Goal: Information Seeking & Learning: Learn about a topic

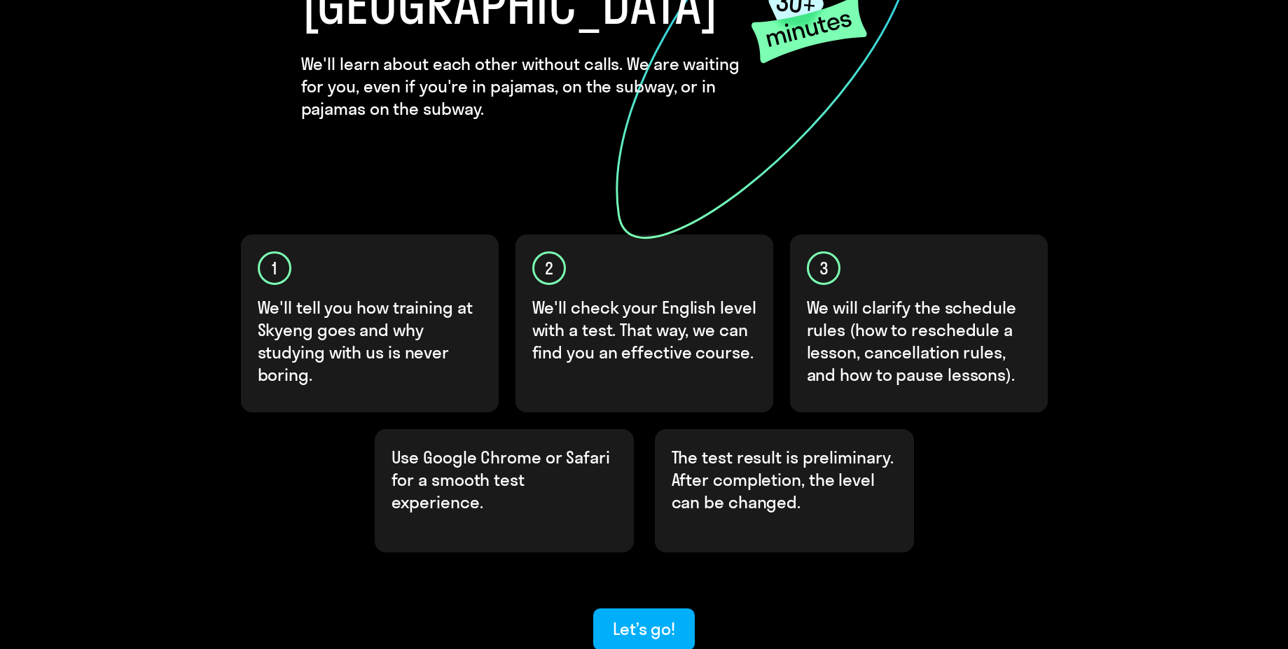
scroll to position [336, 0]
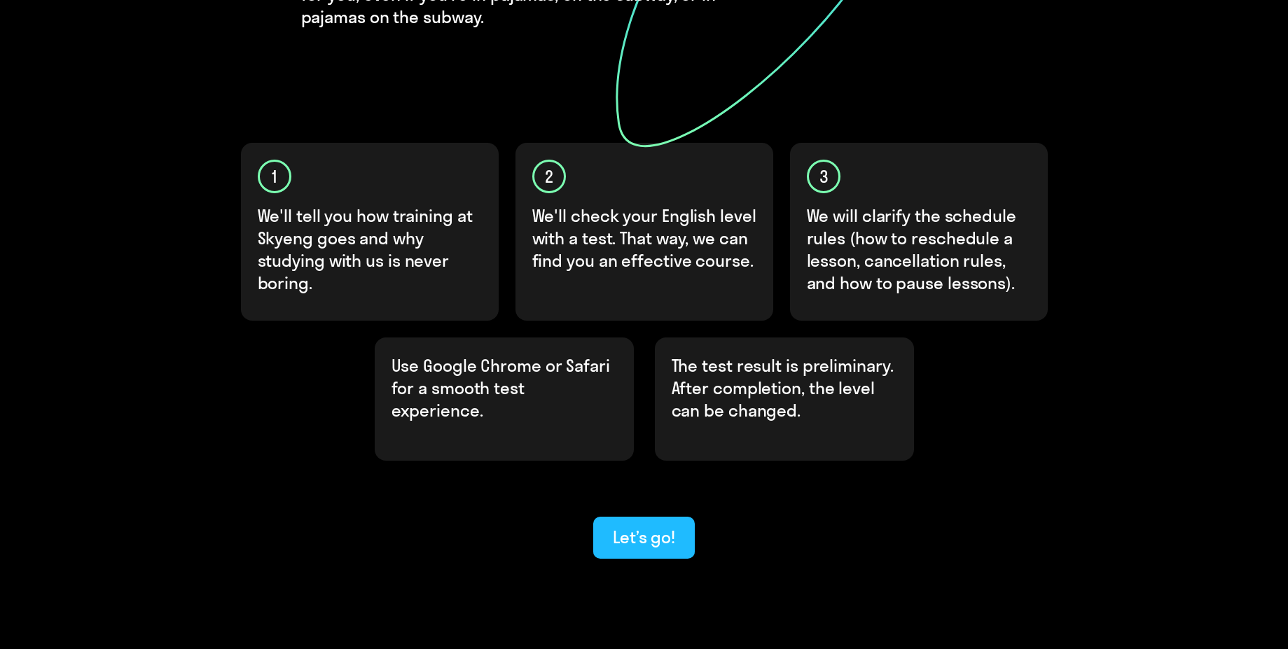
click at [655, 526] on div "Let’s go!" at bounding box center [644, 537] width 62 height 22
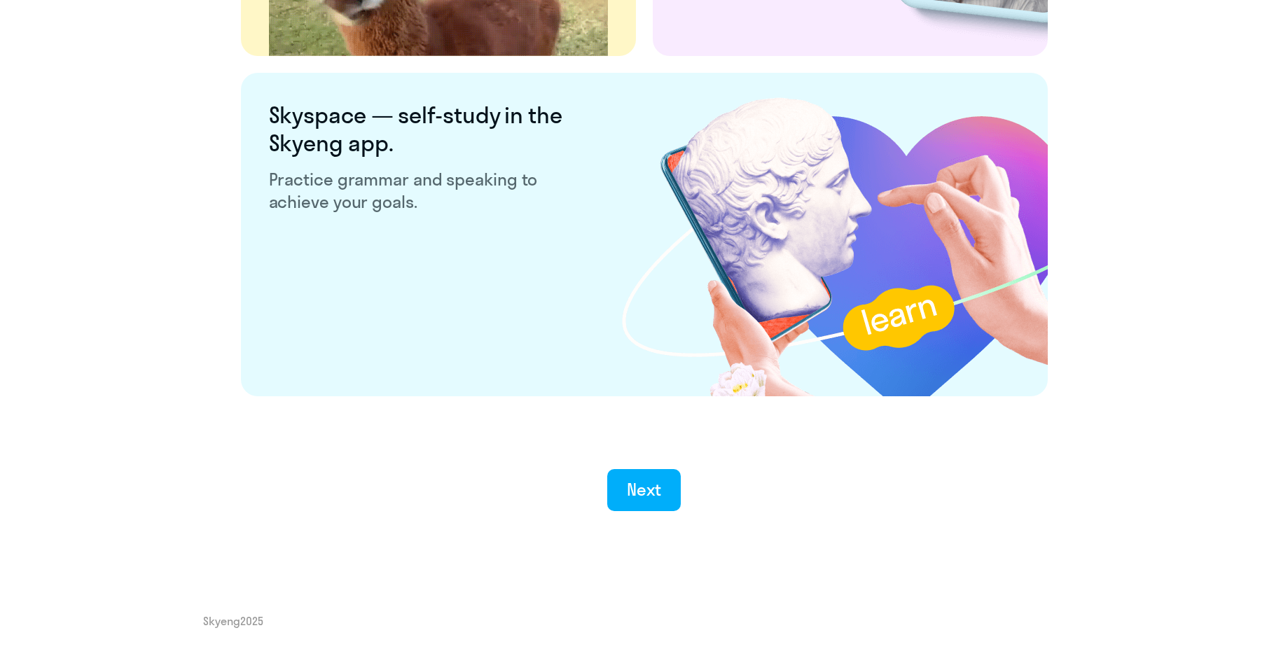
scroll to position [2598, 0]
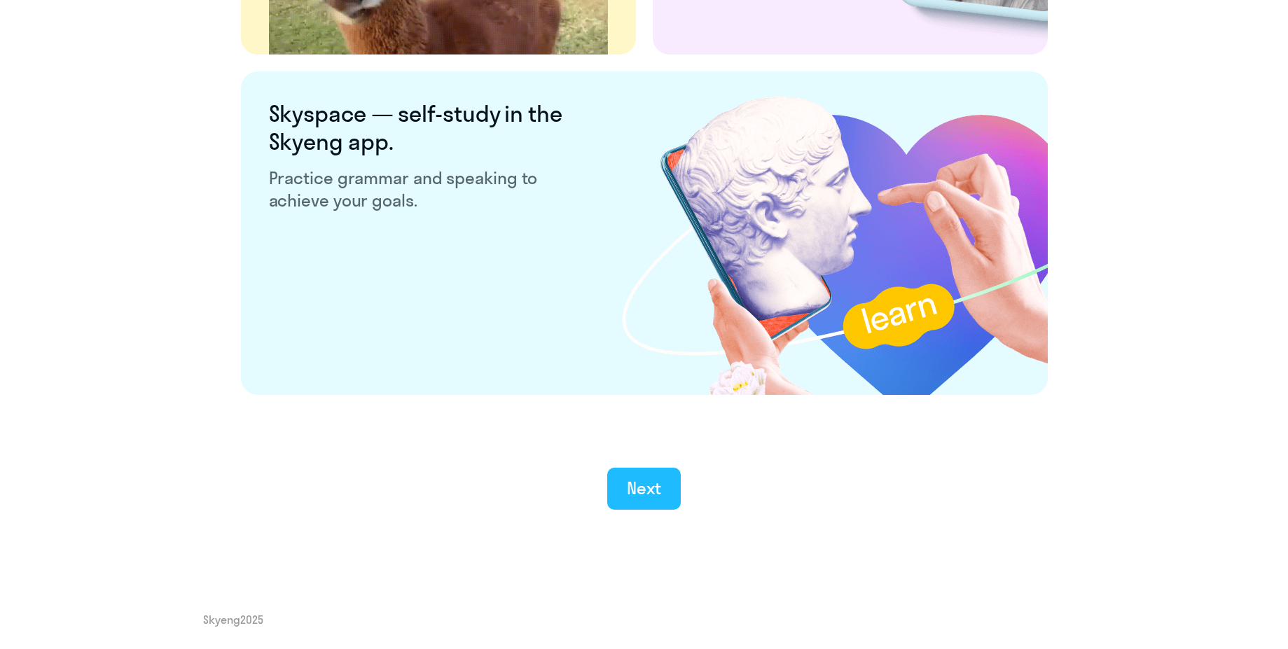
click at [644, 489] on div "Next" at bounding box center [644, 488] width 34 height 22
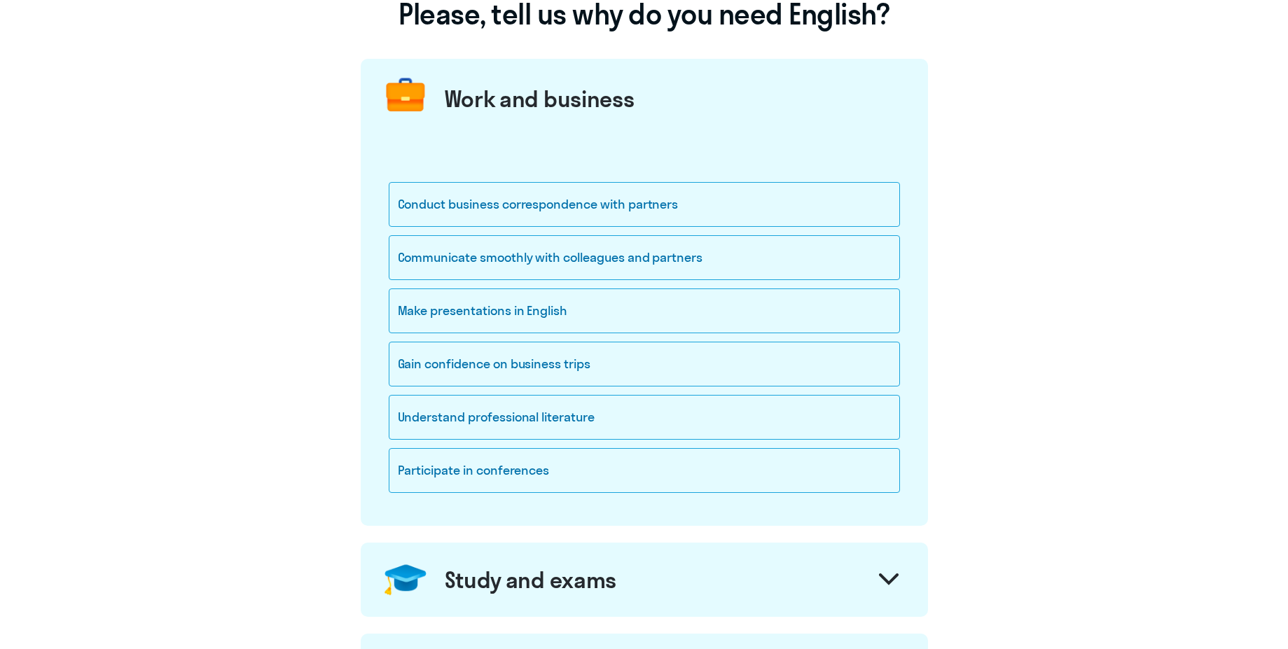
scroll to position [84, 0]
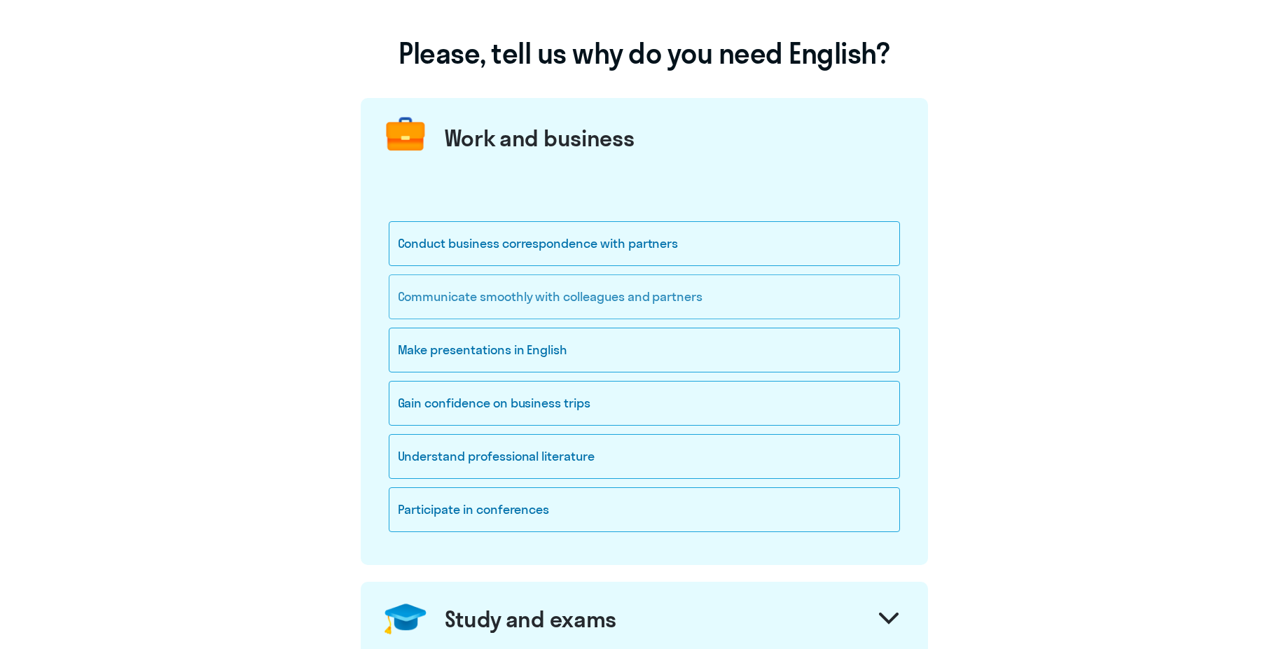
click at [587, 294] on div "Communicate smoothly with colleagues and partners" at bounding box center [644, 297] width 511 height 45
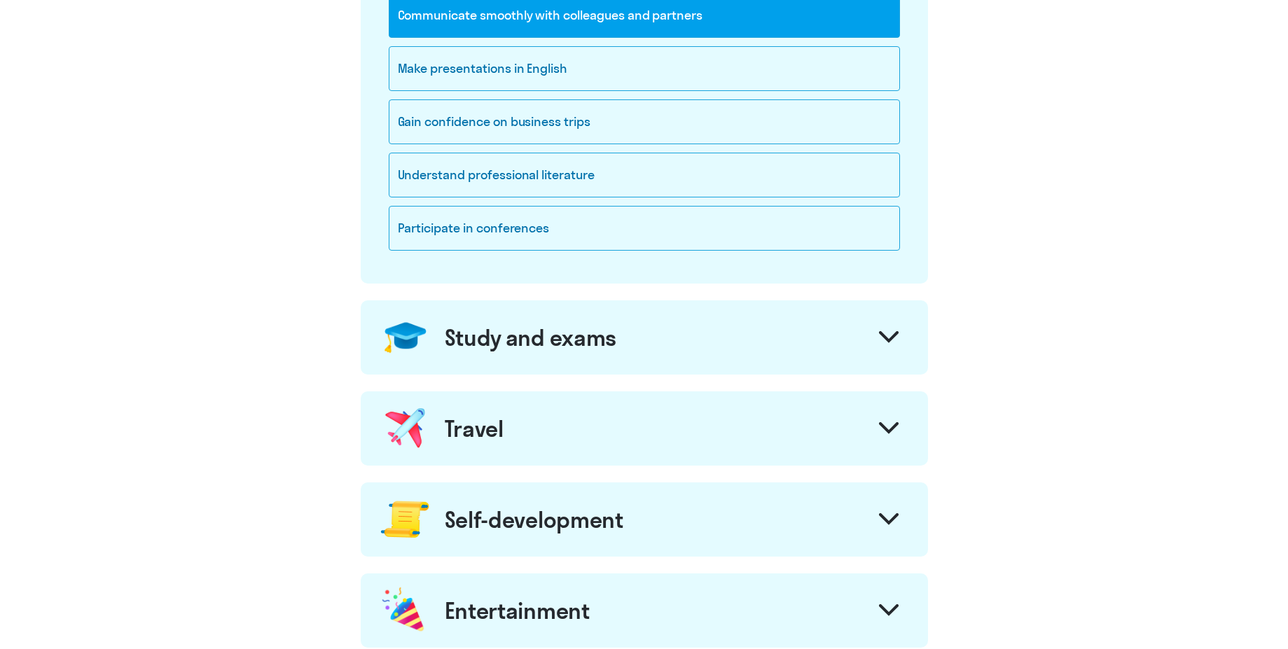
scroll to position [336, 0]
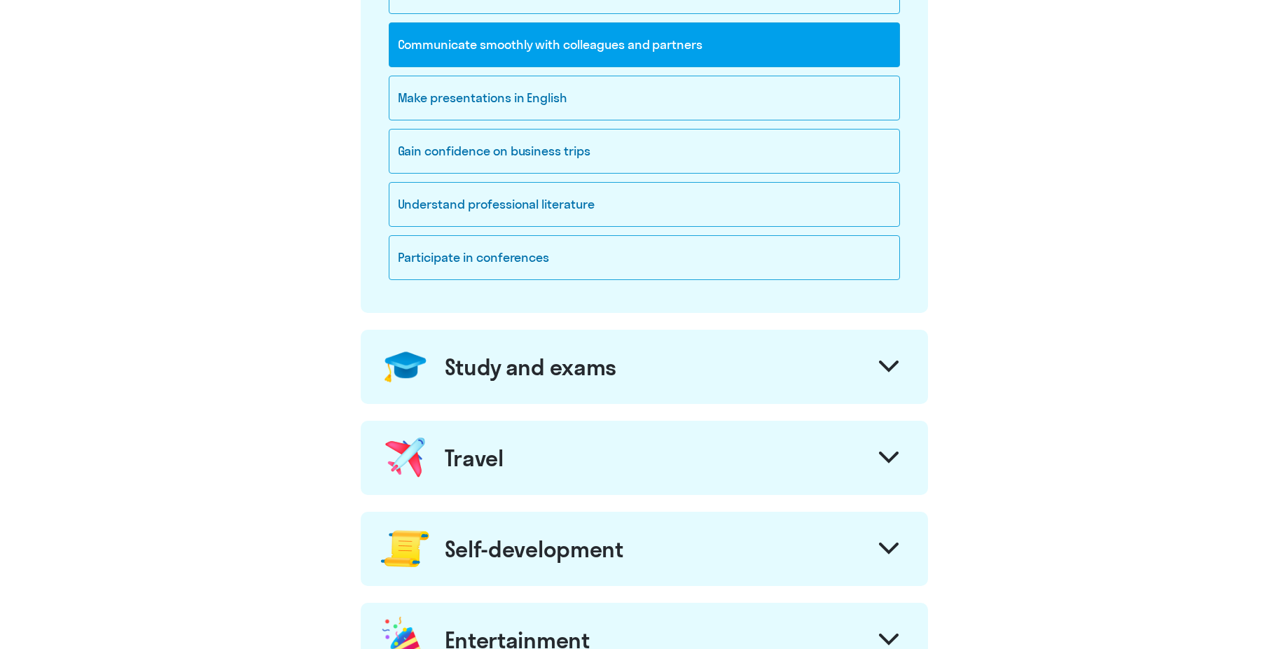
click at [707, 362] on div "Study and exams" at bounding box center [644, 367] width 567 height 74
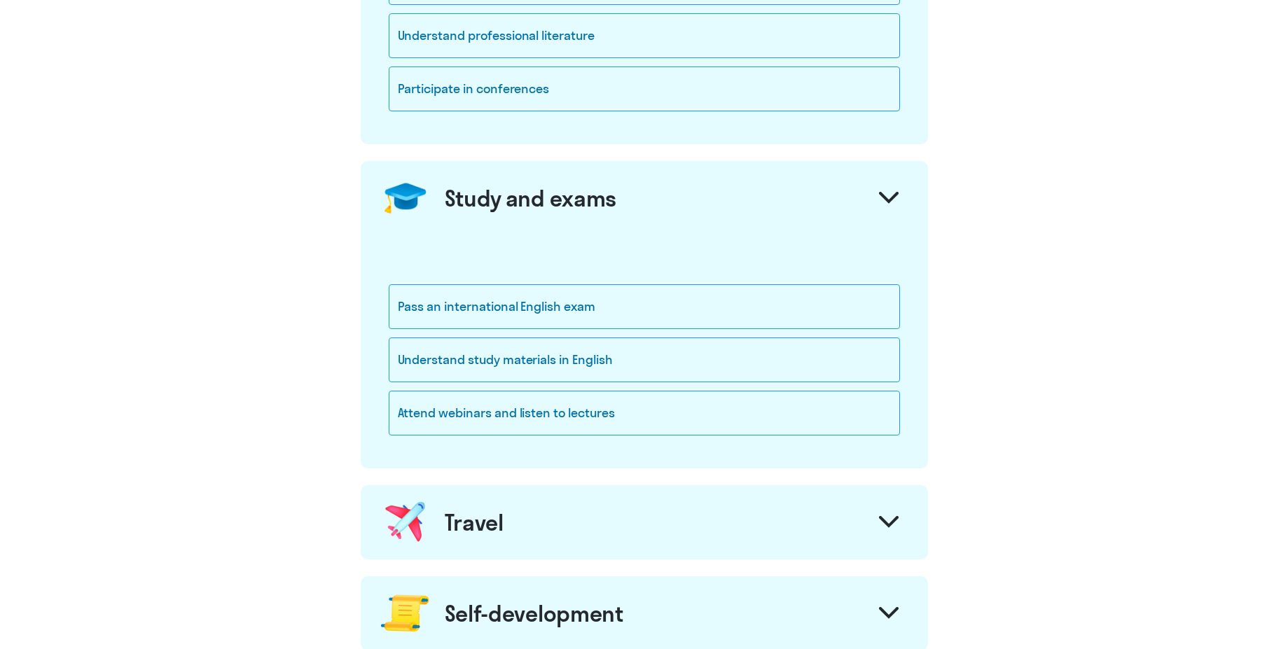
scroll to position [504, 0]
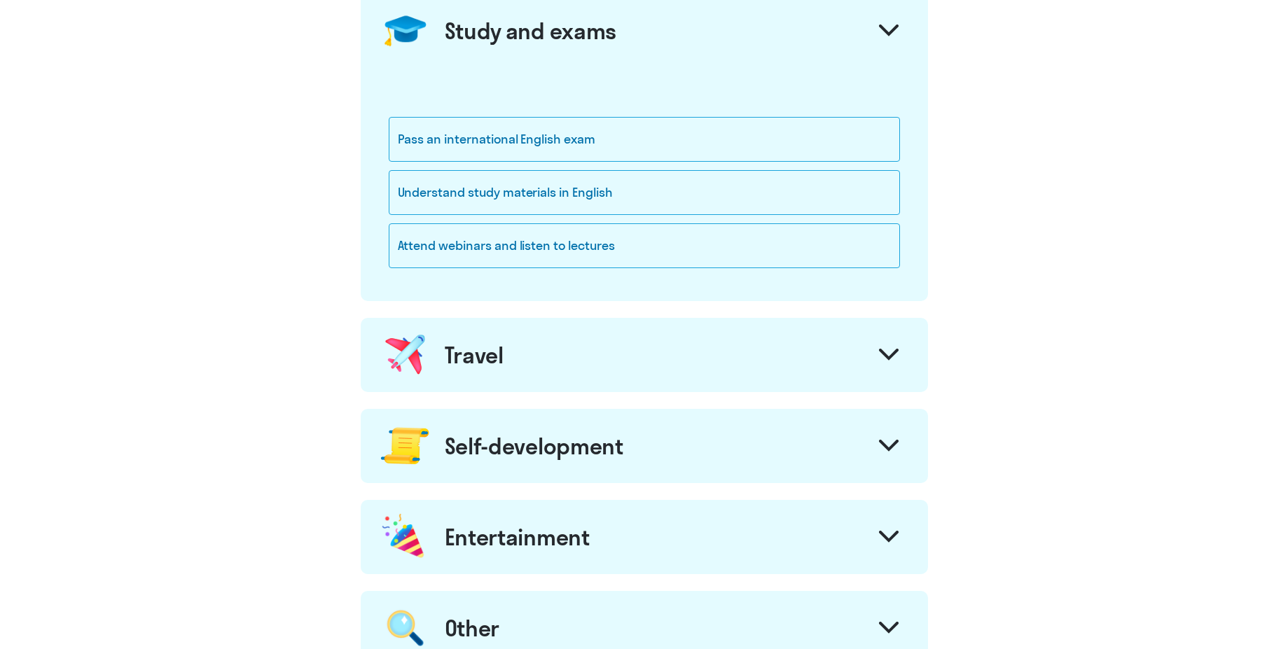
click at [831, 359] on div "Travel" at bounding box center [644, 355] width 567 height 74
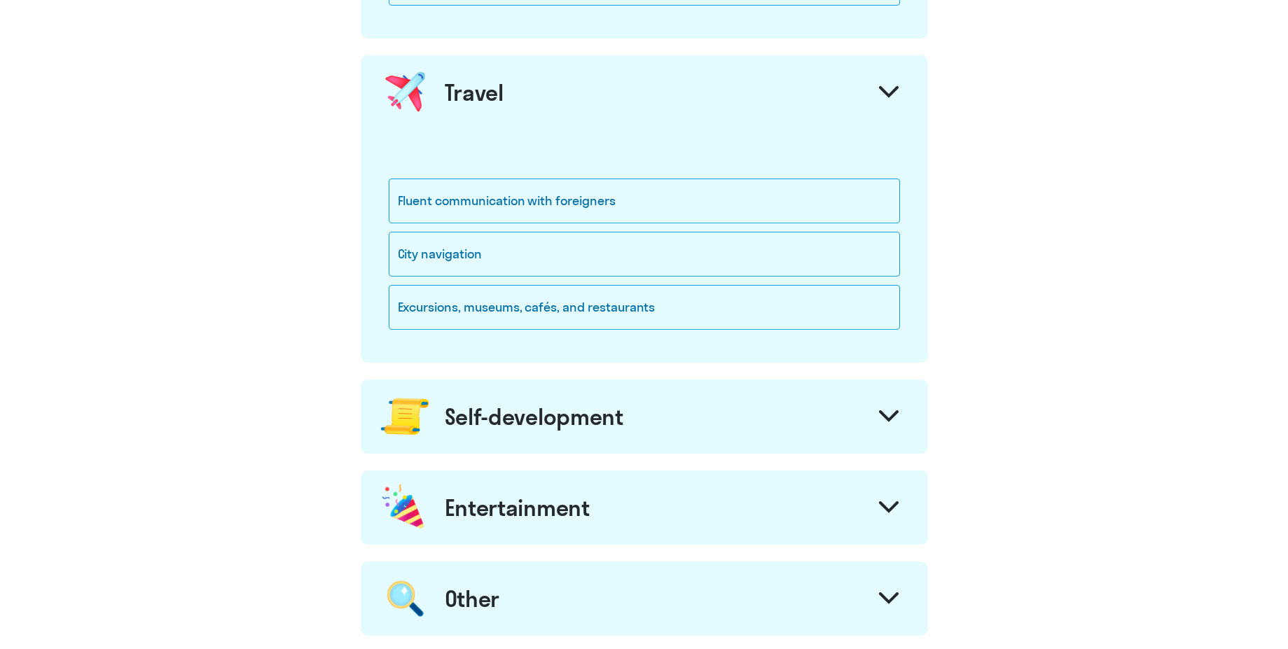
scroll to position [925, 0]
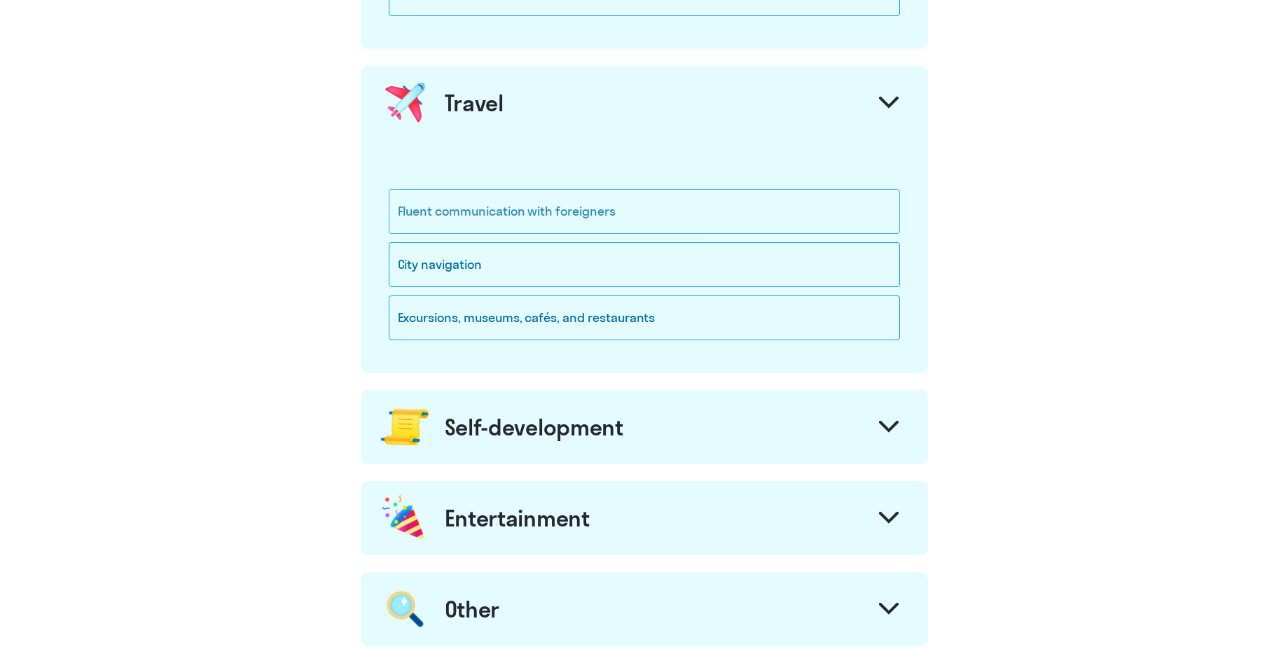
click at [549, 214] on div "Fluent communication with foreigners" at bounding box center [644, 211] width 511 height 45
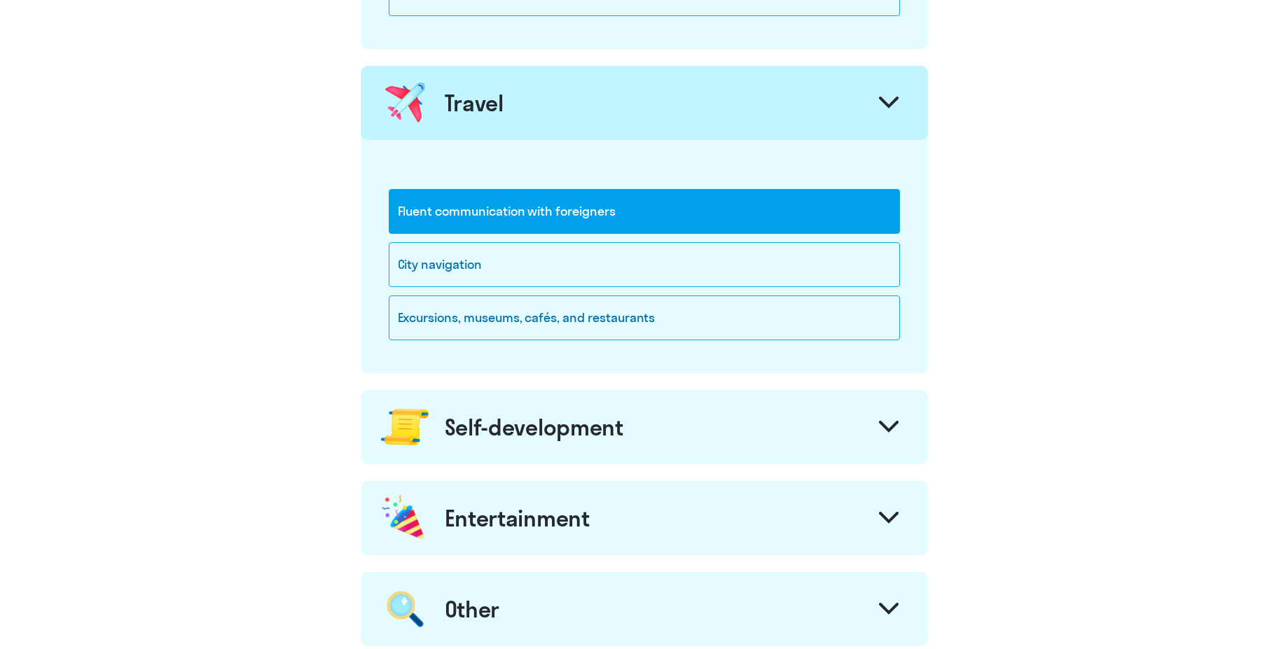
click at [666, 428] on div "Self-development" at bounding box center [644, 427] width 567 height 74
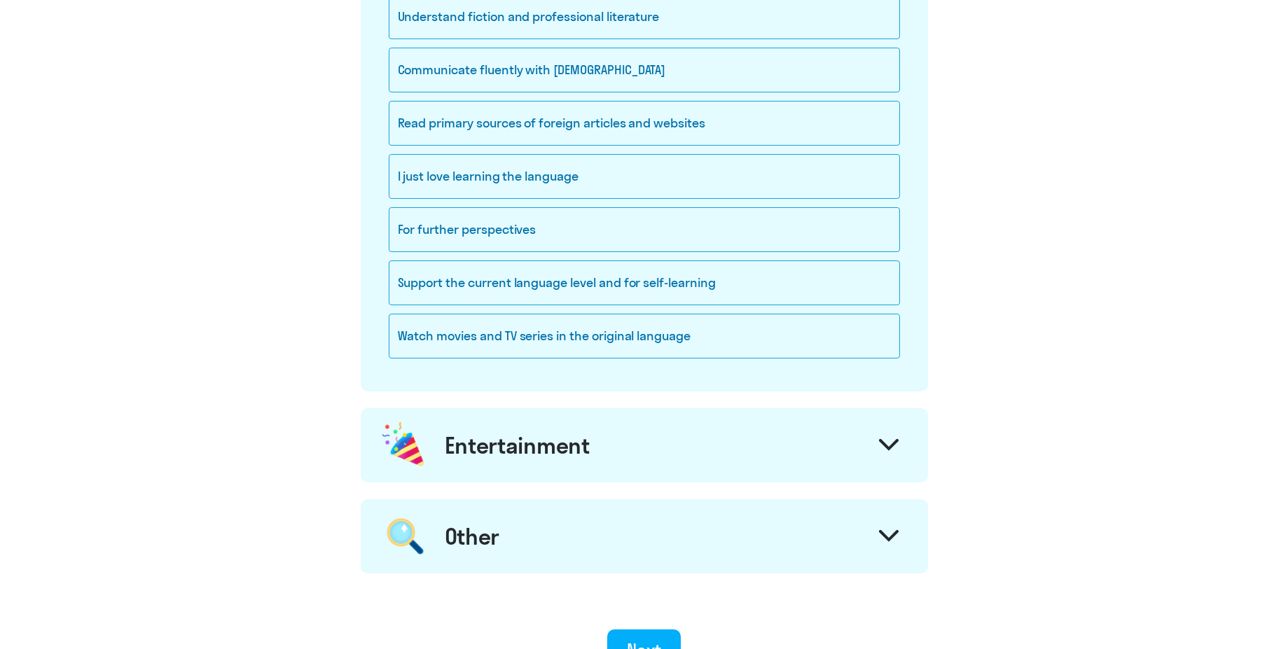
scroll to position [1345, 0]
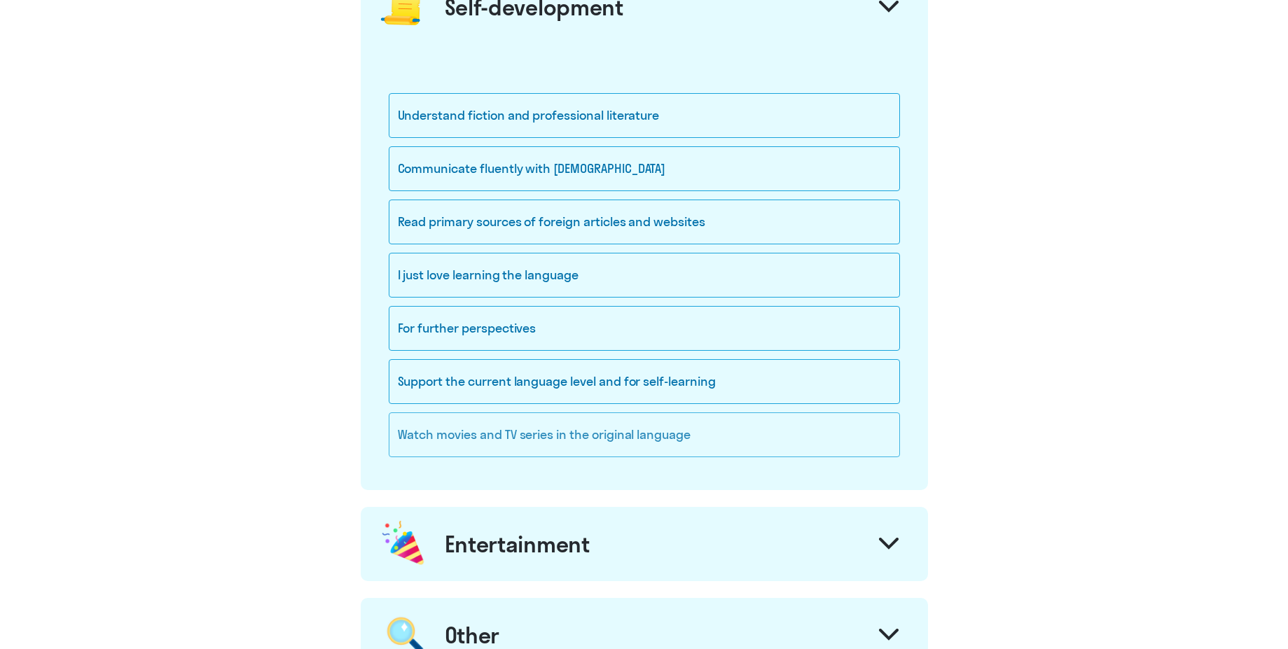
click at [594, 435] on div "Watch movies and TV series in the original language" at bounding box center [644, 435] width 511 height 45
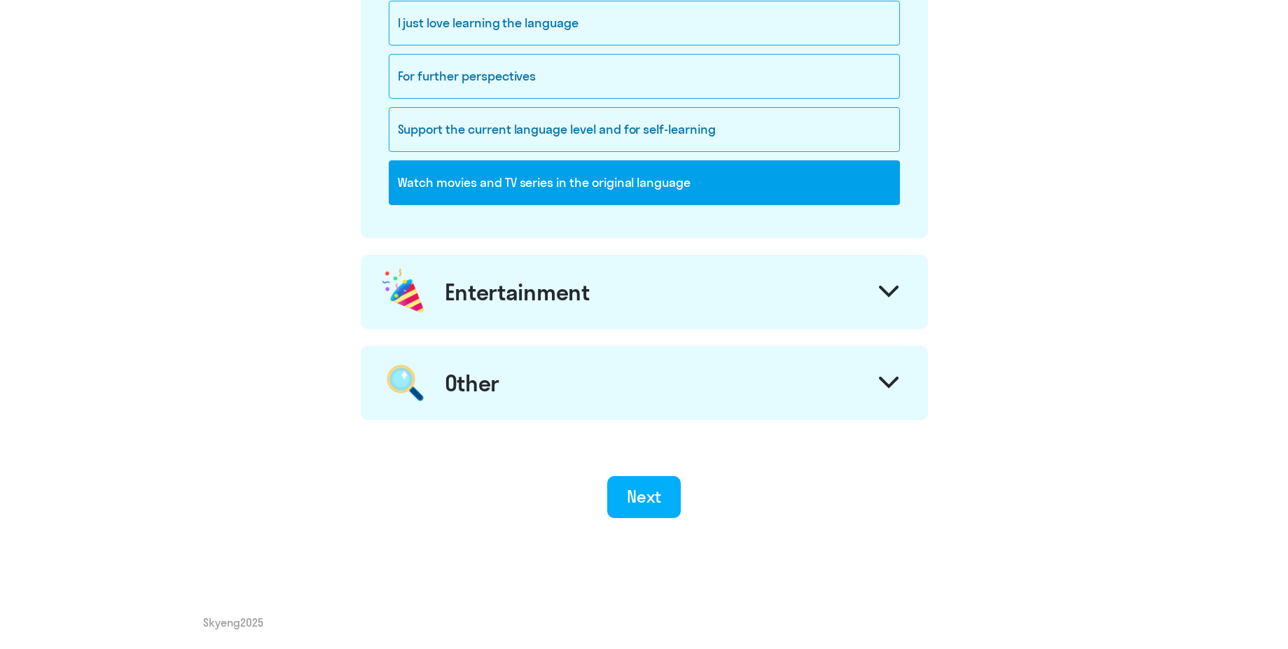
click at [612, 289] on div "Entertainment" at bounding box center [644, 292] width 567 height 74
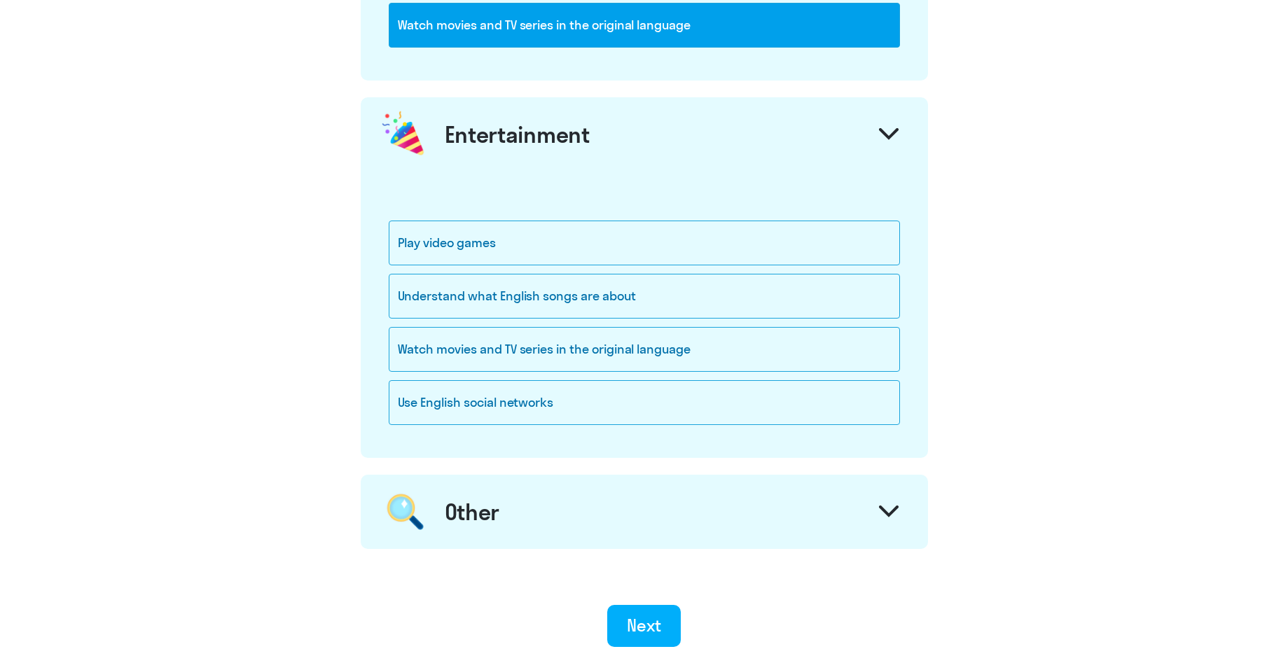
scroll to position [1765, 0]
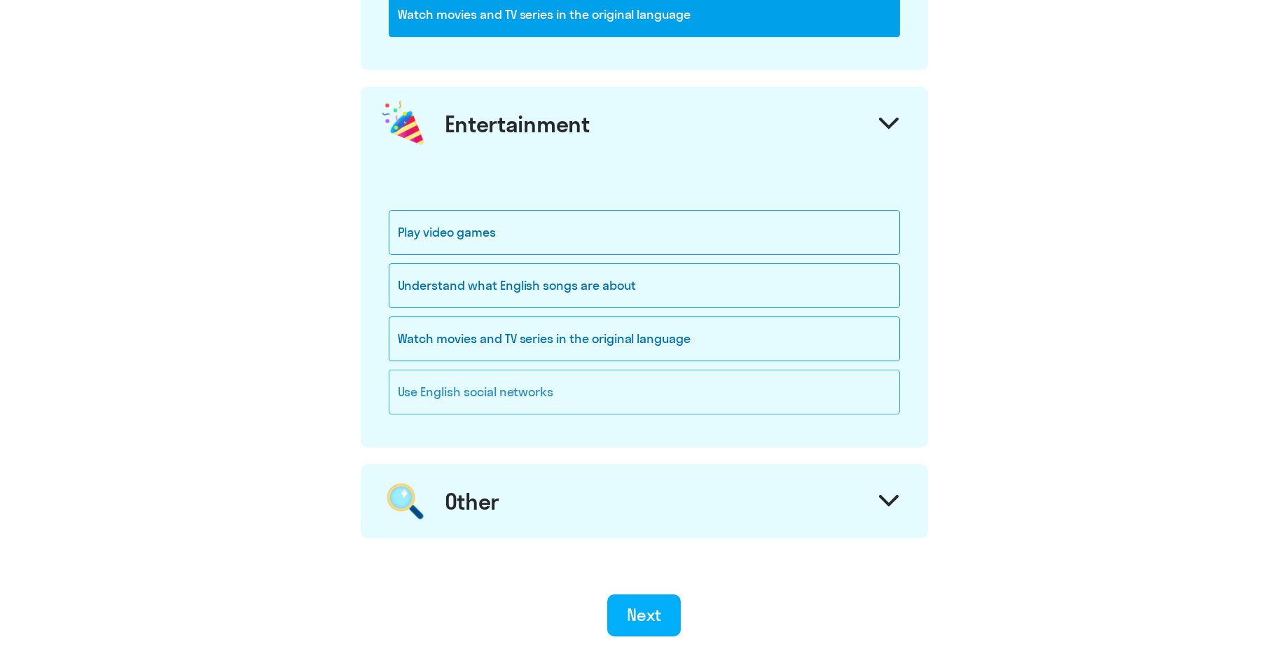
click at [553, 390] on div "Use English social networks" at bounding box center [644, 392] width 511 height 45
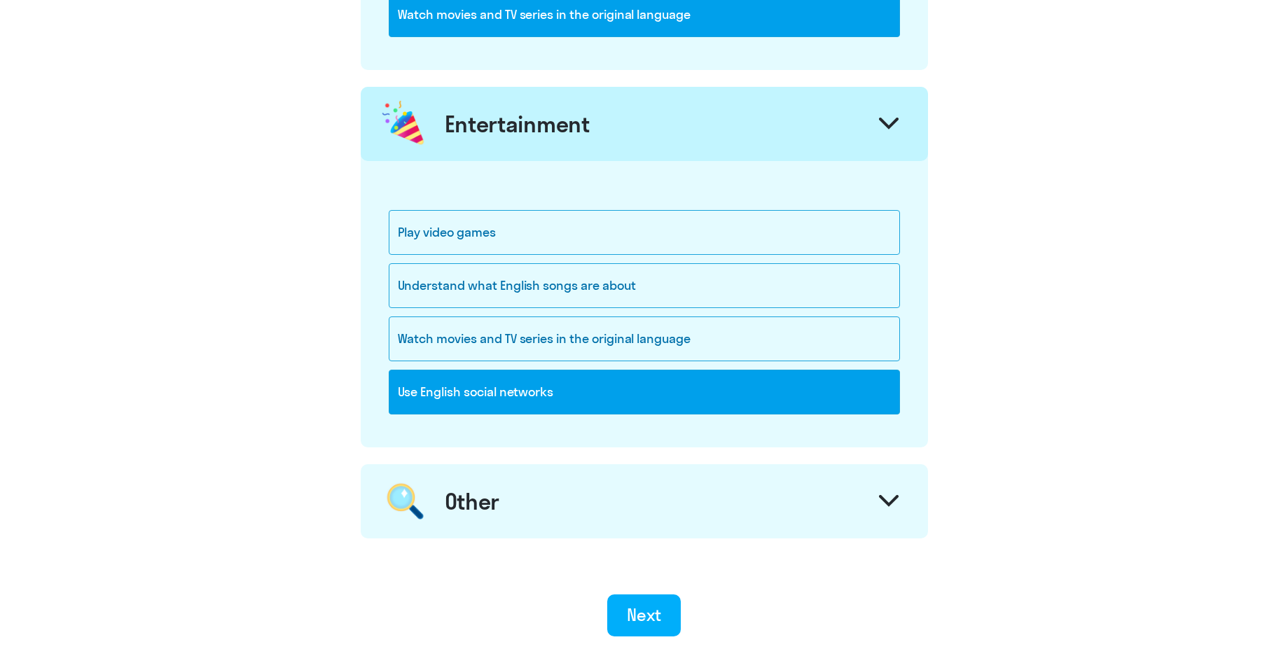
click at [556, 479] on div "Other" at bounding box center [644, 501] width 567 height 74
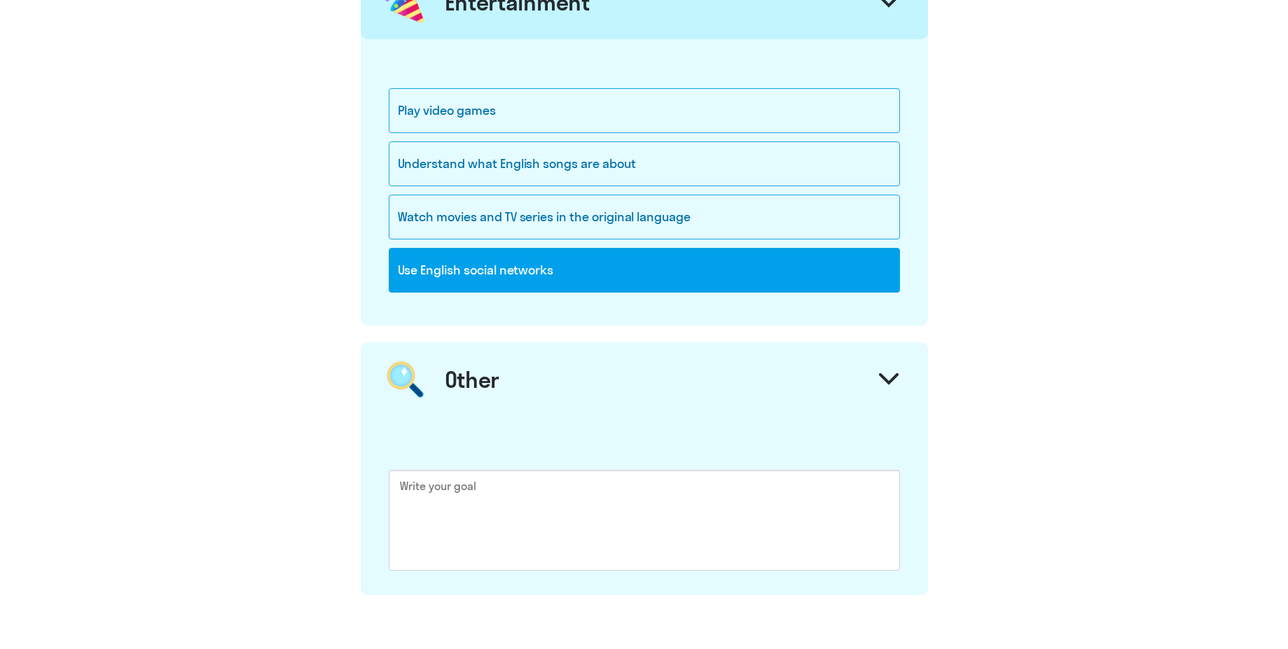
scroll to position [2018, 0]
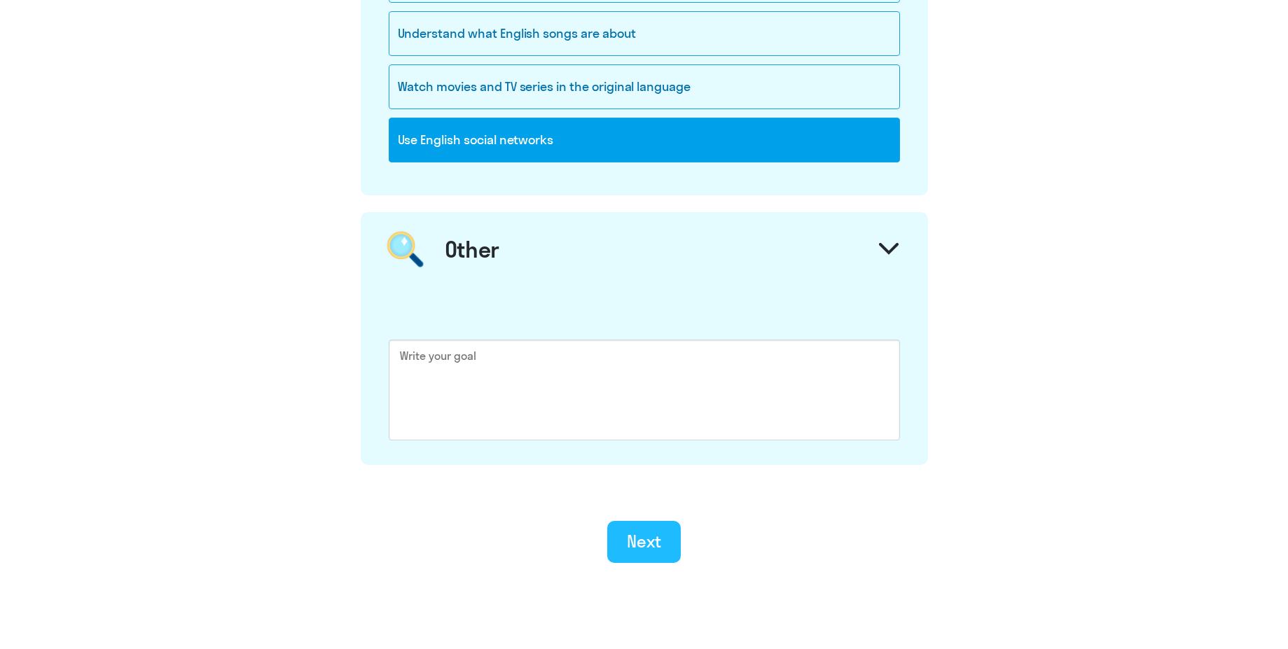
click at [655, 543] on div "Next" at bounding box center [644, 541] width 34 height 22
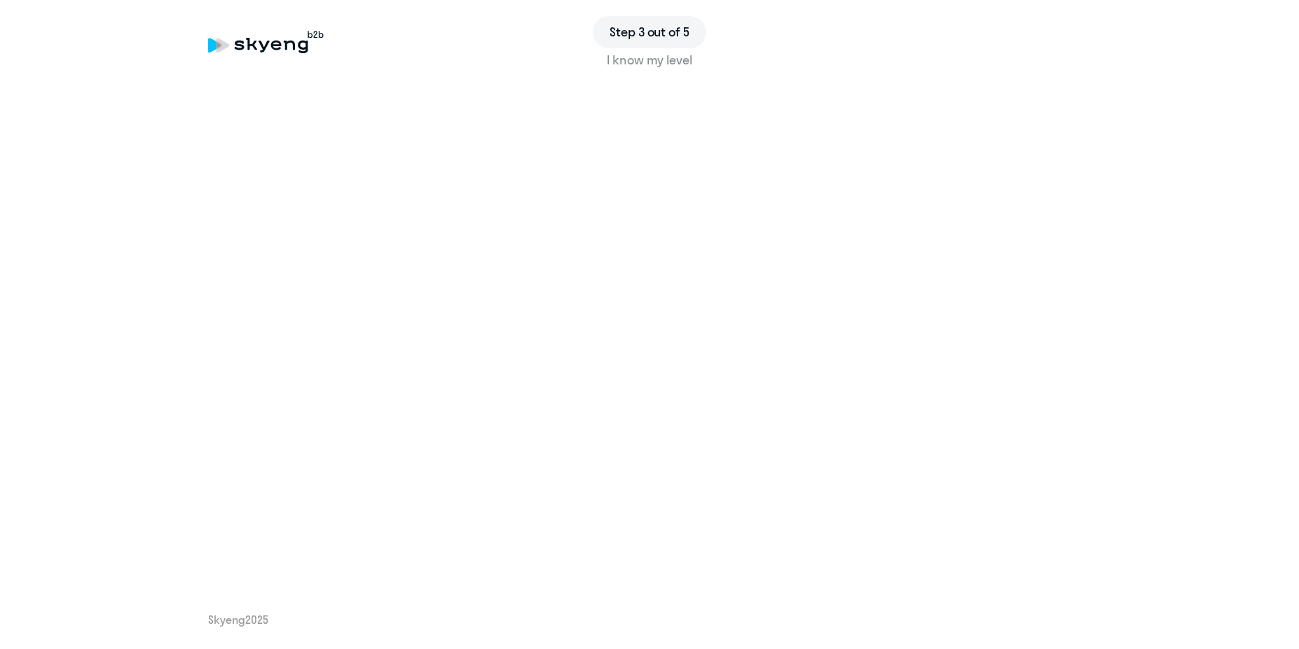
click at [671, 62] on div "I know my level" at bounding box center [649, 60] width 883 height 18
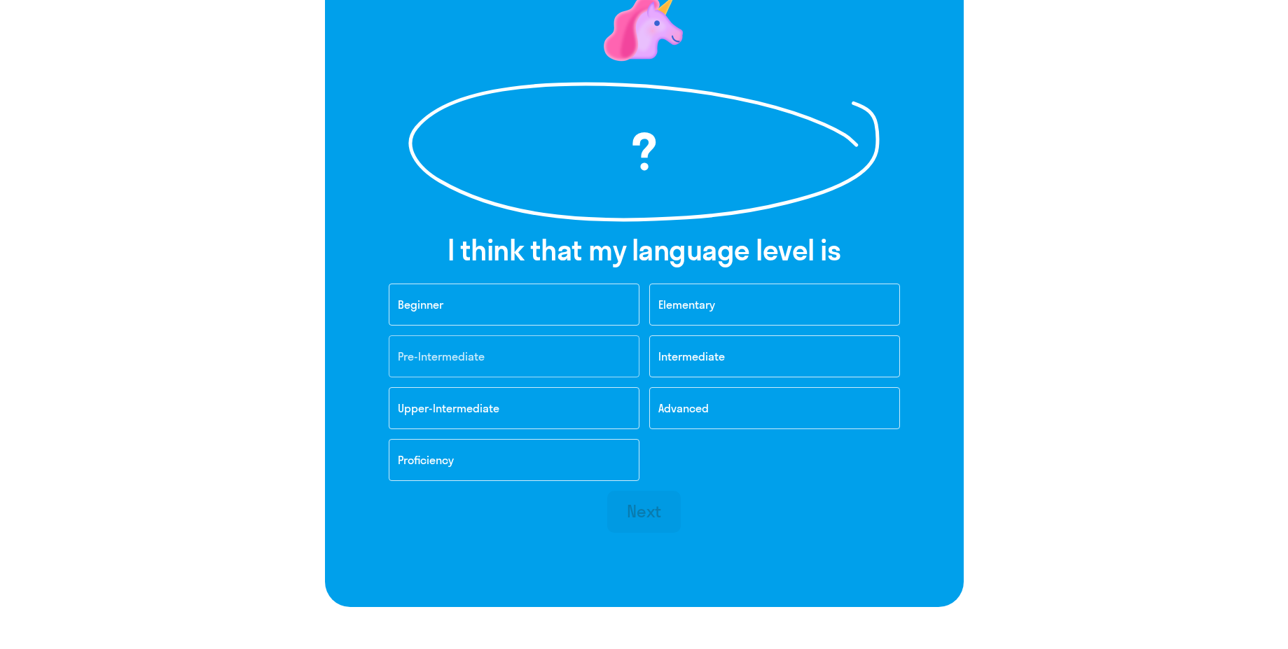
scroll to position [168, 0]
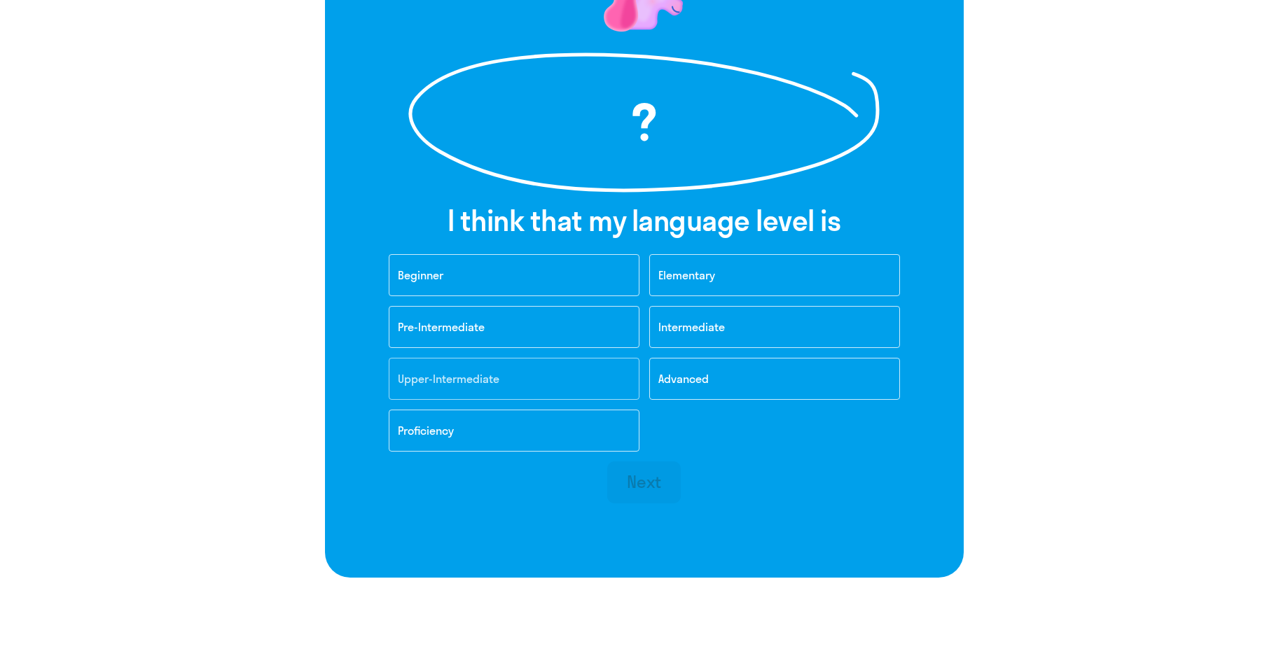
click at [535, 380] on button "Upper-Intermediate" at bounding box center [514, 379] width 251 height 42
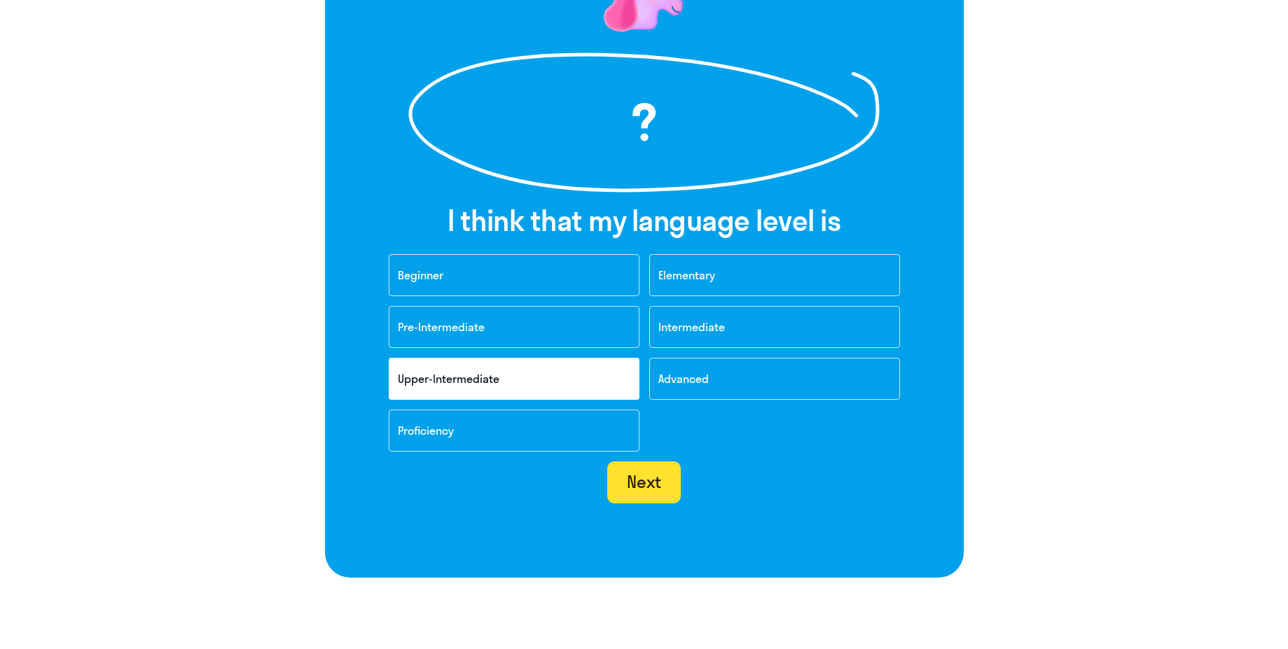
click at [638, 478] on div "Next" at bounding box center [644, 482] width 34 height 22
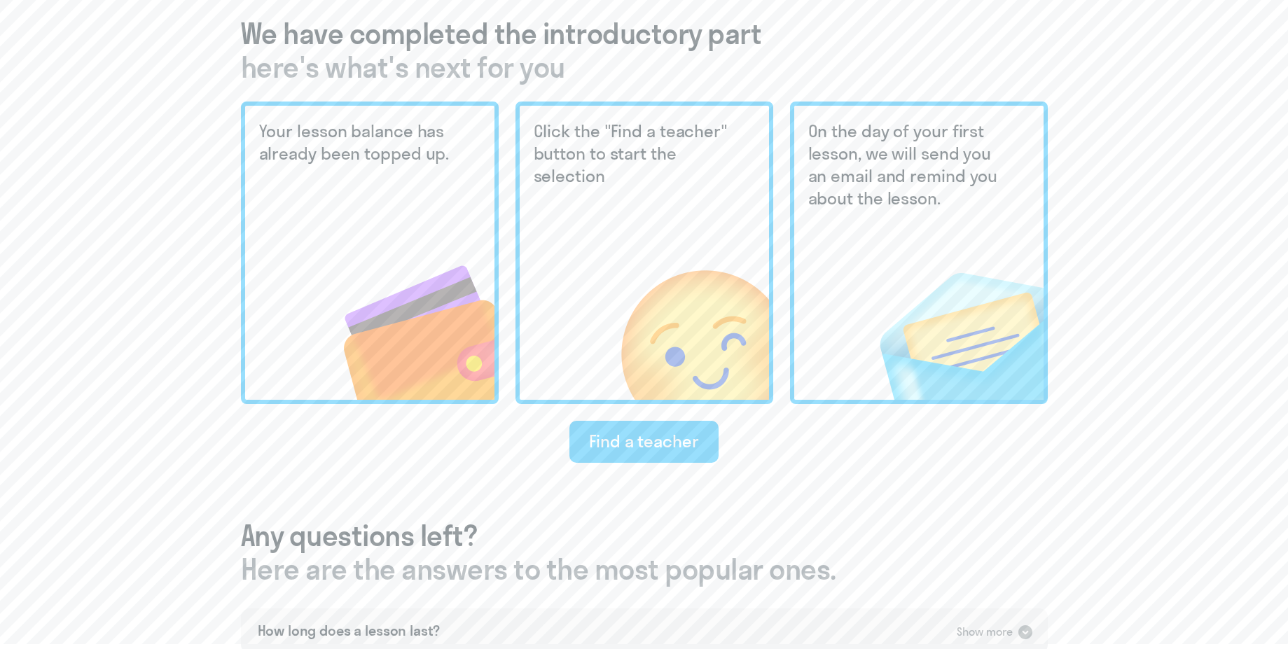
scroll to position [336, 0]
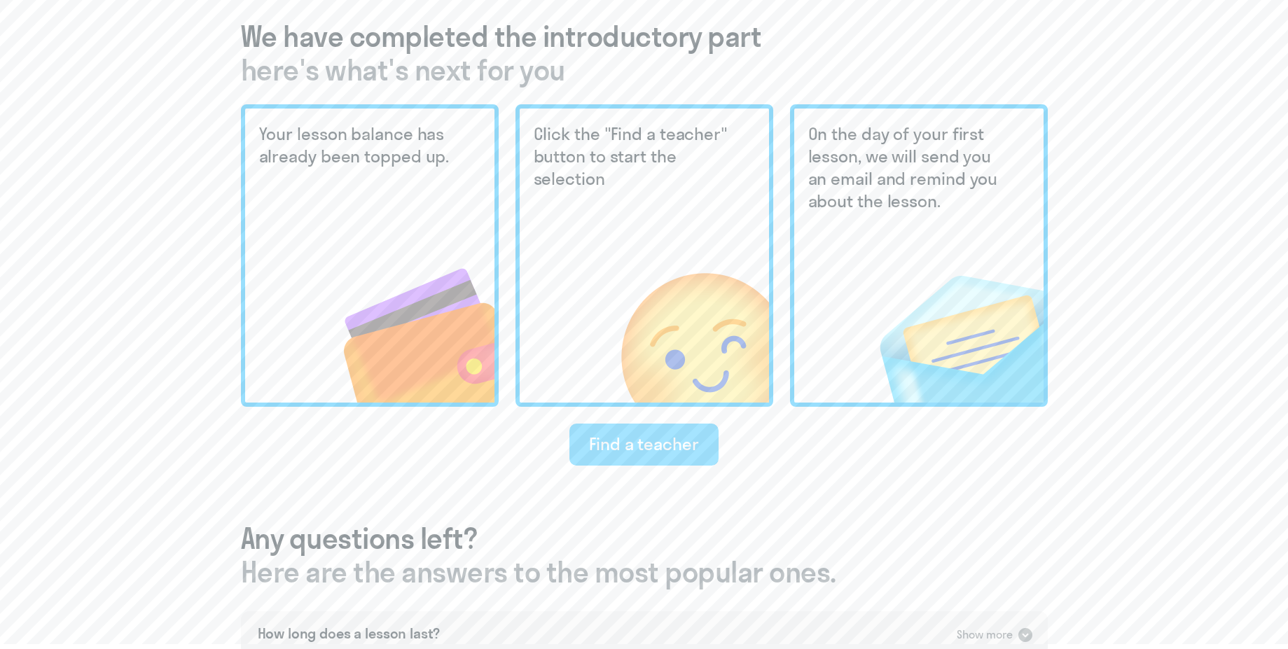
click at [656, 446] on div "Find a teacher" at bounding box center [644, 444] width 110 height 22
